Goal: Transaction & Acquisition: Purchase product/service

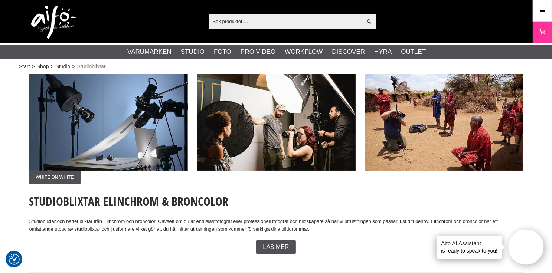
click at [216, 21] on input "text" at bounding box center [285, 21] width 153 height 11
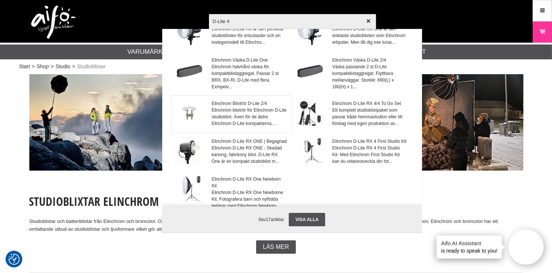
scroll to position [74, 0]
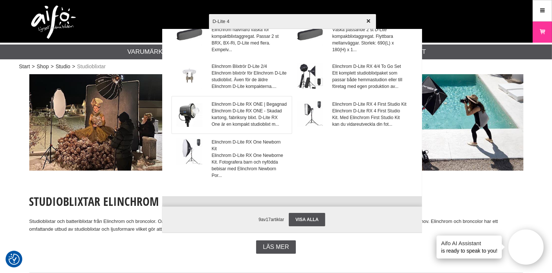
type input "D-Lite 4"
click at [243, 108] on span "Elinchrom D-Lite RX ONE | Begagnad" at bounding box center [249, 104] width 75 height 7
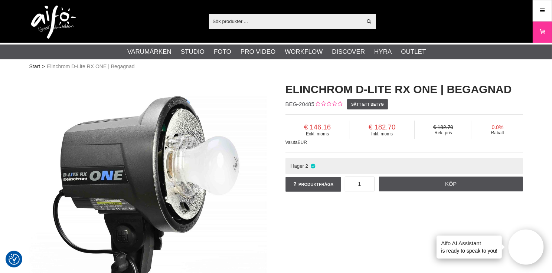
click at [303, 146] on div "Exkl. moms 146.16 Inkl. moms 182.70 Rek. pris 182.70 Rabatt 0.0% Valuta EUR" at bounding box center [405, 133] width 238 height 38
click at [300, 142] on span "EUR" at bounding box center [302, 142] width 9 height 5
click at [360, 147] on div "Exkl. moms 146.16 Inkl. moms 182.70 Rek. pris 182.70 Rabatt 0.0% Valuta EUR" at bounding box center [405, 133] width 238 height 38
